Goal: Find specific page/section: Find specific page/section

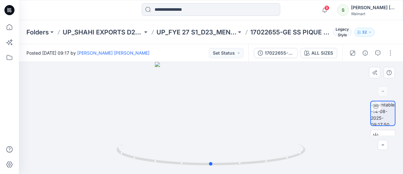
click at [209, 119] on div at bounding box center [211, 118] width 384 height 112
drag, startPoint x: 121, startPoint y: 153, endPoint x: 187, endPoint y: 167, distance: 68.3
click at [187, 167] on div at bounding box center [211, 158] width 189 height 32
click at [188, 167] on img at bounding box center [211, 158] width 189 height 31
drag, startPoint x: 189, startPoint y: 164, endPoint x: 233, endPoint y: 166, distance: 43.8
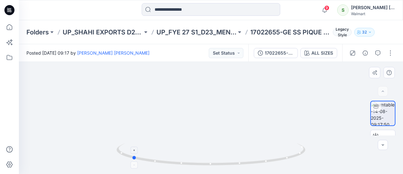
click at [232, 167] on icon at bounding box center [212, 155] width 191 height 24
drag, startPoint x: 124, startPoint y: 154, endPoint x: 200, endPoint y: 162, distance: 76.0
click at [207, 165] on icon at bounding box center [212, 155] width 191 height 24
click at [391, 52] on button "button" at bounding box center [391, 53] width 10 height 10
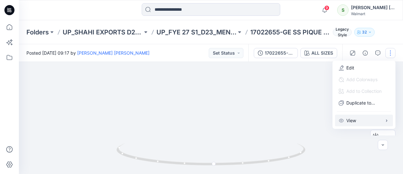
click at [352, 121] on p "View" at bounding box center [352, 120] width 10 height 7
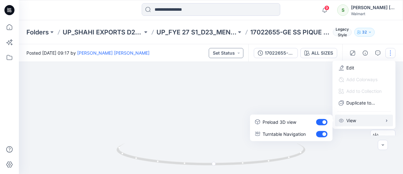
click at [240, 54] on button "Set Status" at bounding box center [226, 53] width 35 height 10
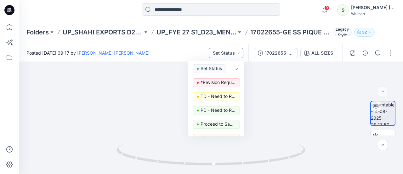
click at [240, 54] on button "Set Status" at bounding box center [226, 53] width 35 height 10
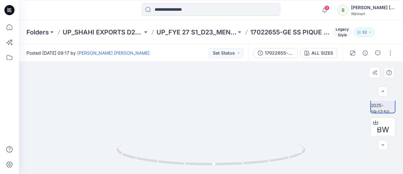
scroll to position [19, 0]
click at [384, 144] on icon "button" at bounding box center [383, 144] width 5 height 5
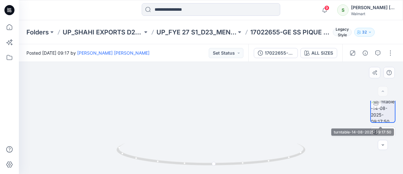
scroll to position [0, 0]
